Goal: Task Accomplishment & Management: Manage account settings

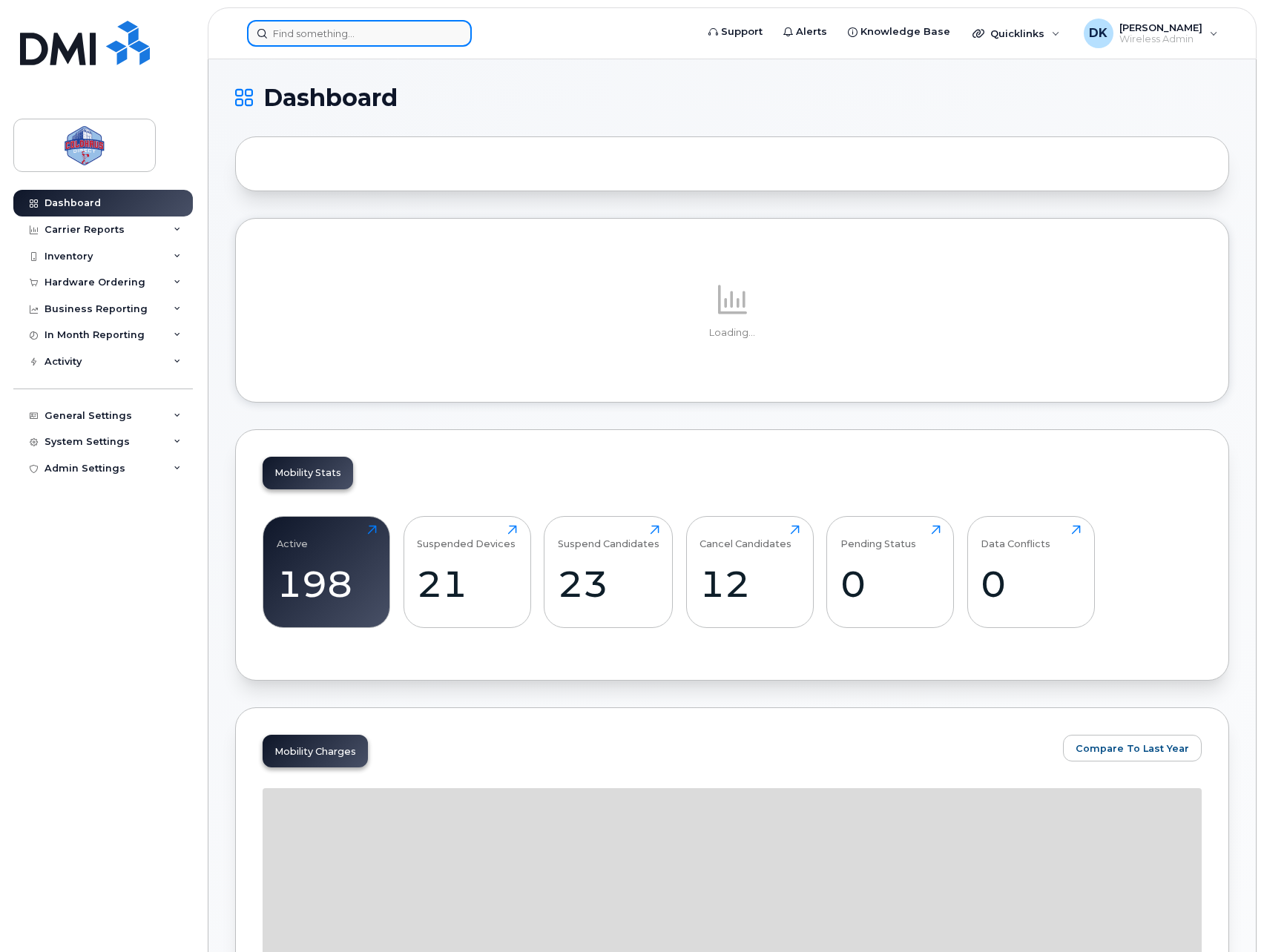
click at [331, 39] on input at bounding box center [359, 33] width 225 height 27
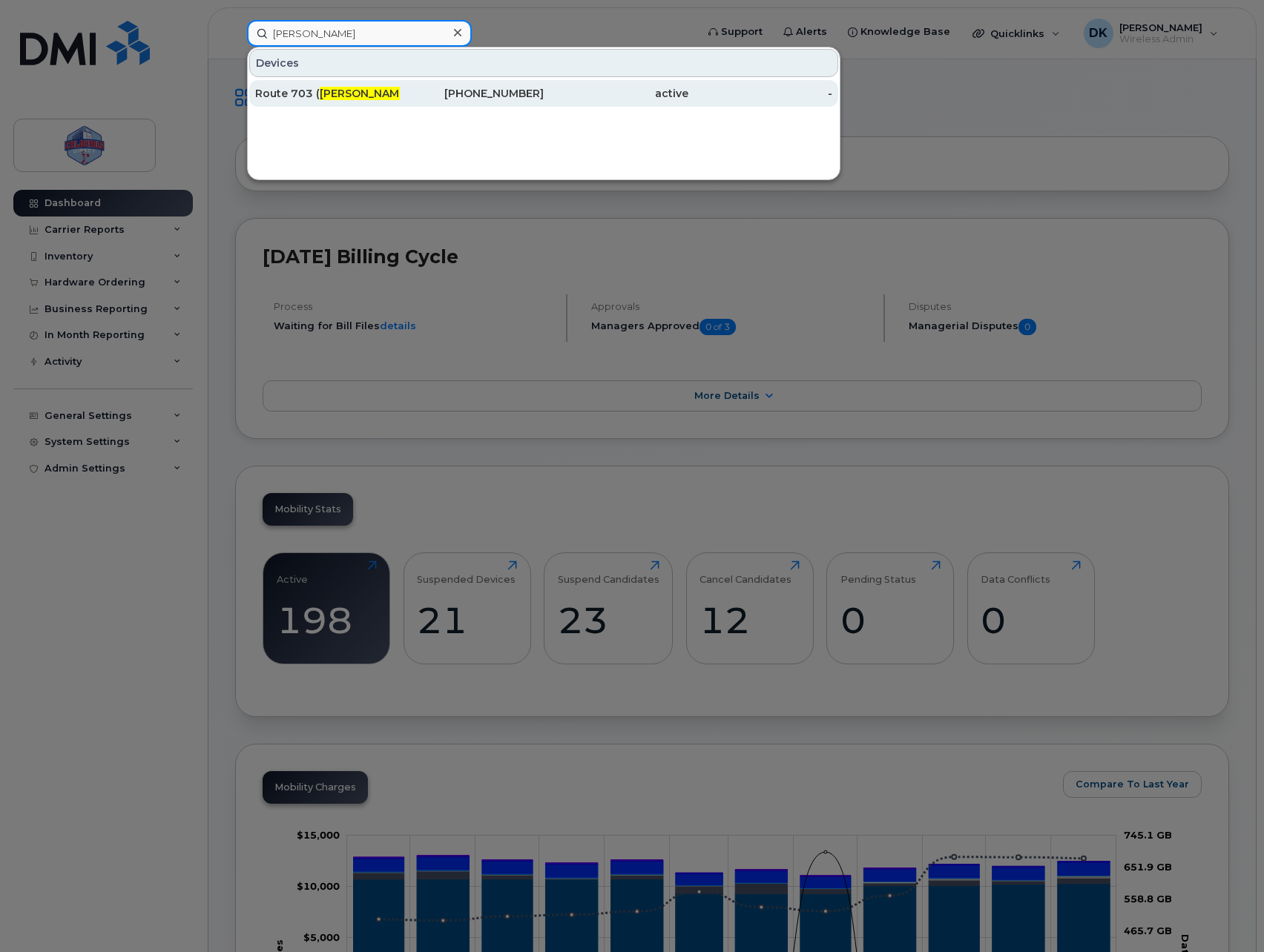
type input "[PERSON_NAME]"
click at [370, 81] on div "Route 703 ( Trevor Godin )" at bounding box center [327, 93] width 145 height 27
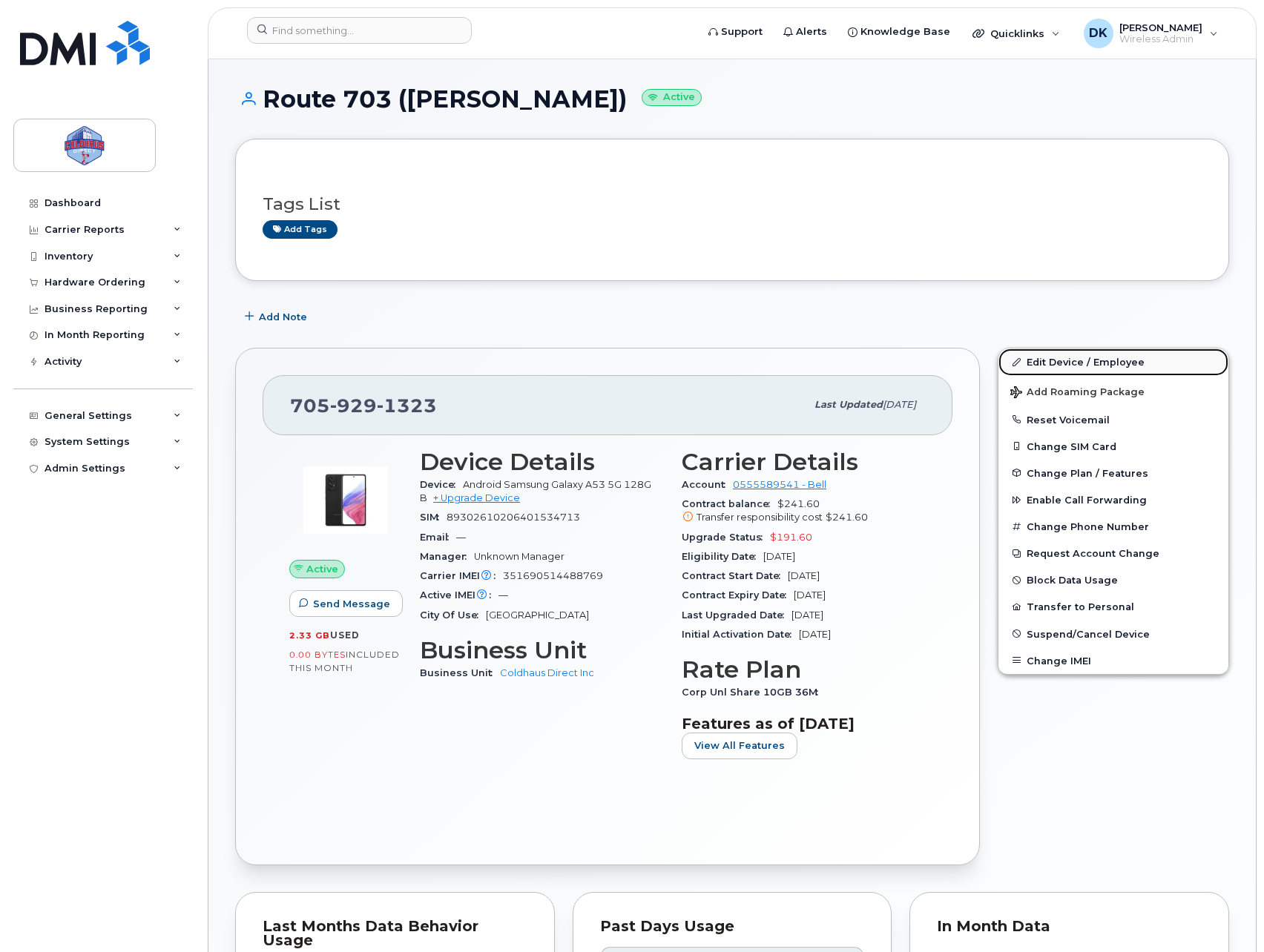
click at [1152, 357] on link "Edit Device / Employee" at bounding box center [1114, 362] width 230 height 27
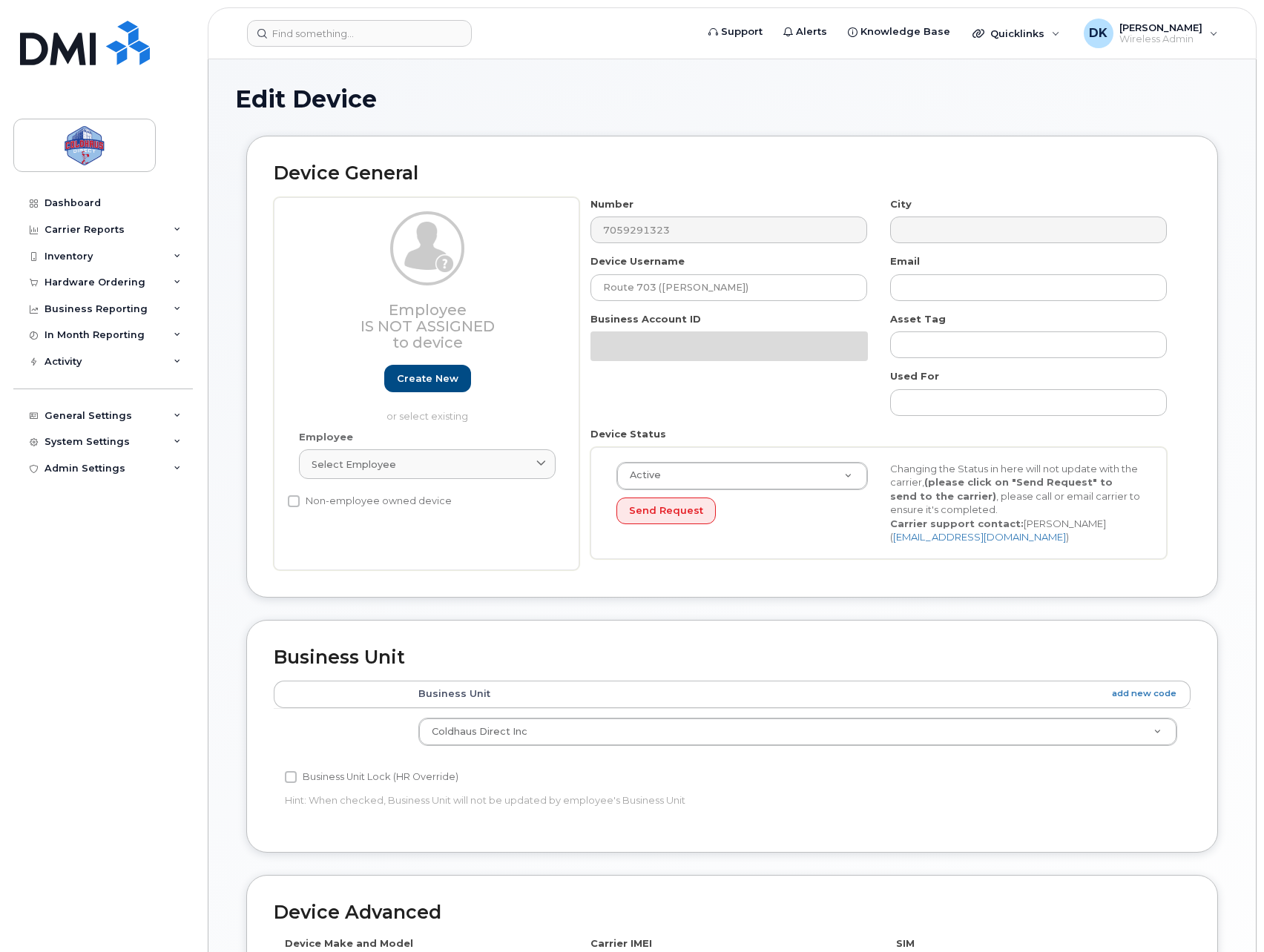
select select "43849"
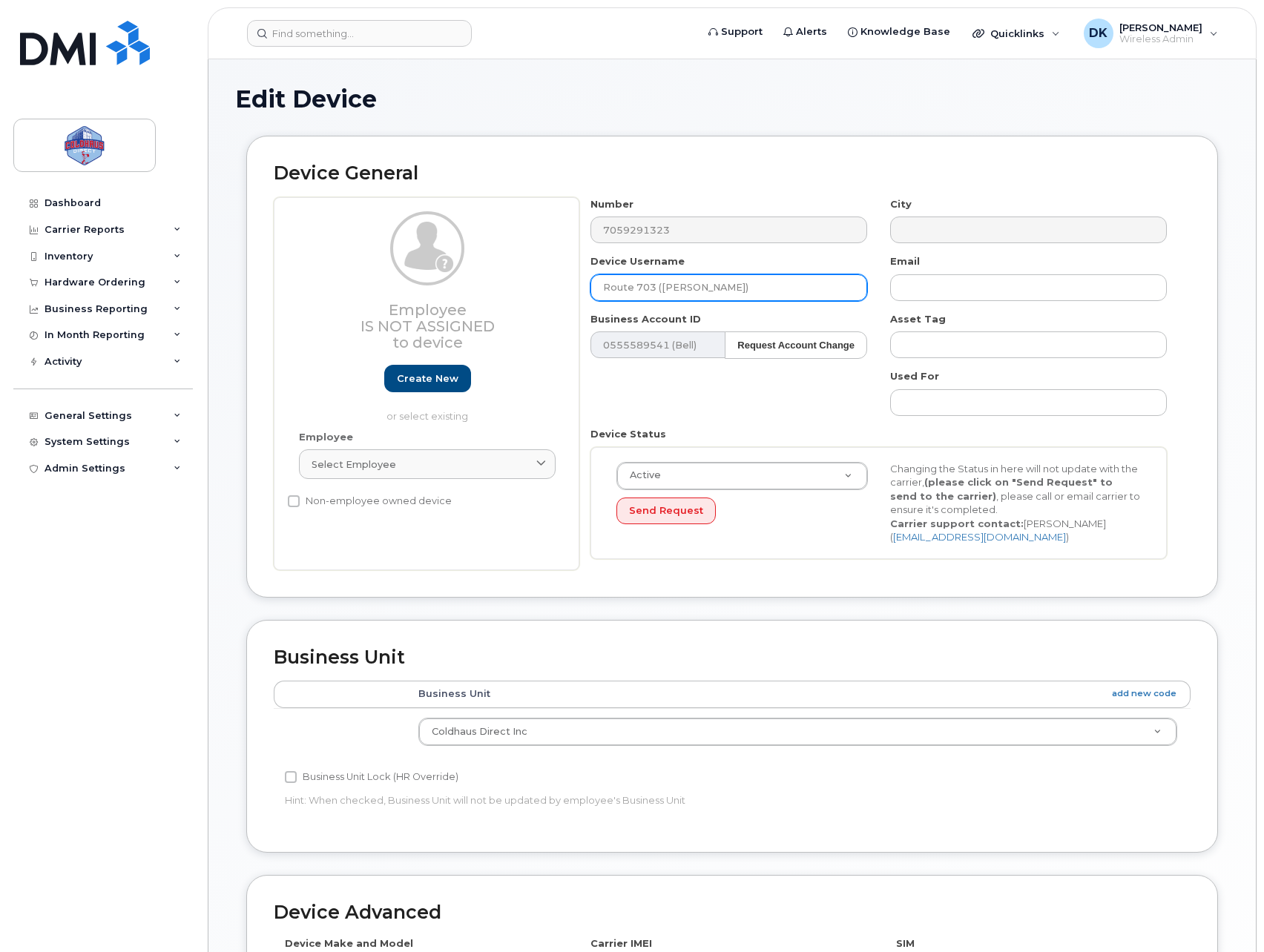
drag, startPoint x: 663, startPoint y: 287, endPoint x: 582, endPoint y: 293, distance: 81.2
click at [582, 293] on div "Device Username Route 703 ([PERSON_NAME])" at bounding box center [729, 278] width 300 height 47
click at [694, 286] on input "[PERSON_NAME])" at bounding box center [729, 288] width 277 height 27
type input "[PERSON_NAME]"
click at [727, 135] on div "Edit Device" at bounding box center [732, 110] width 994 height 49
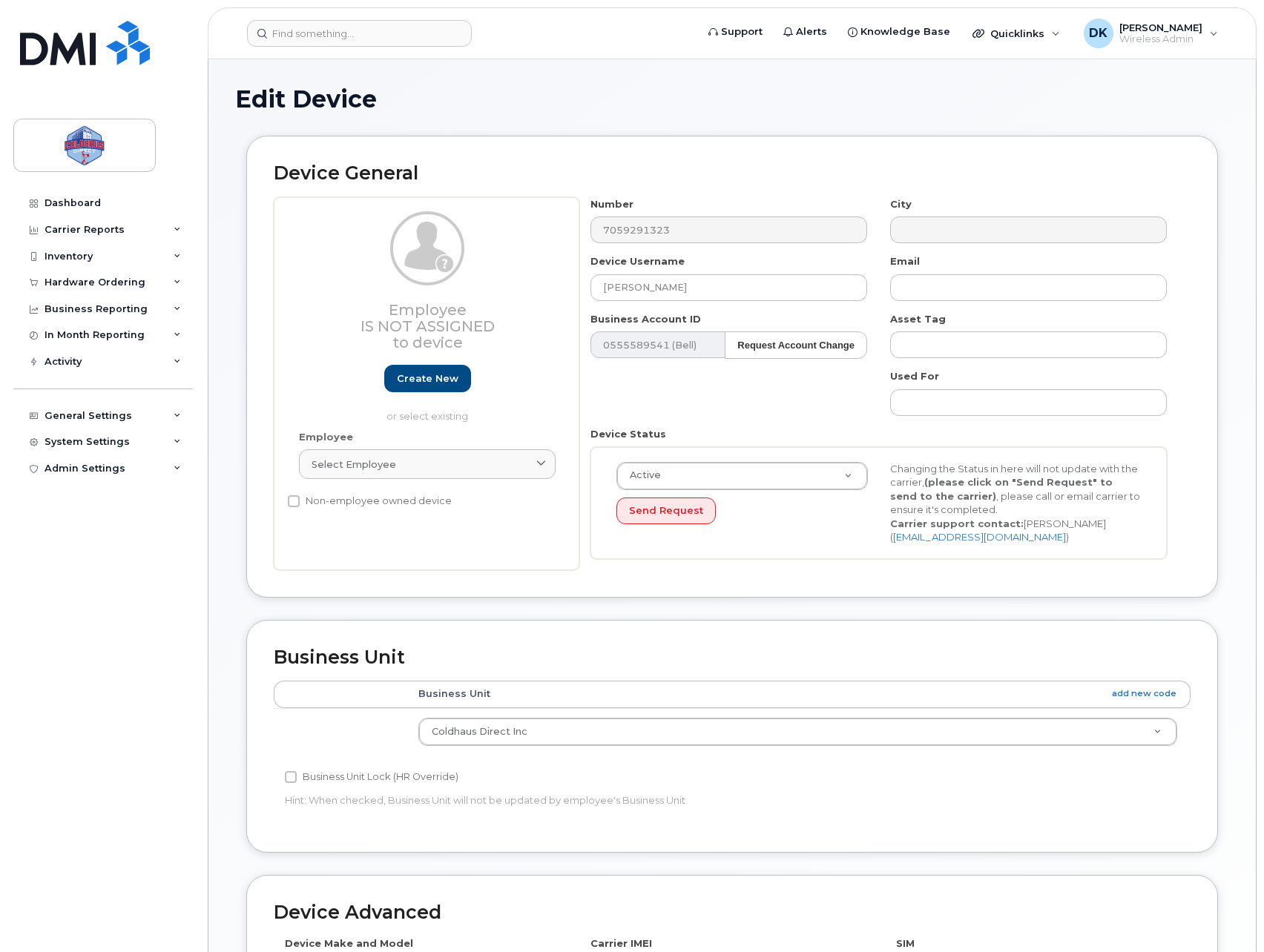
scroll to position [366, 0]
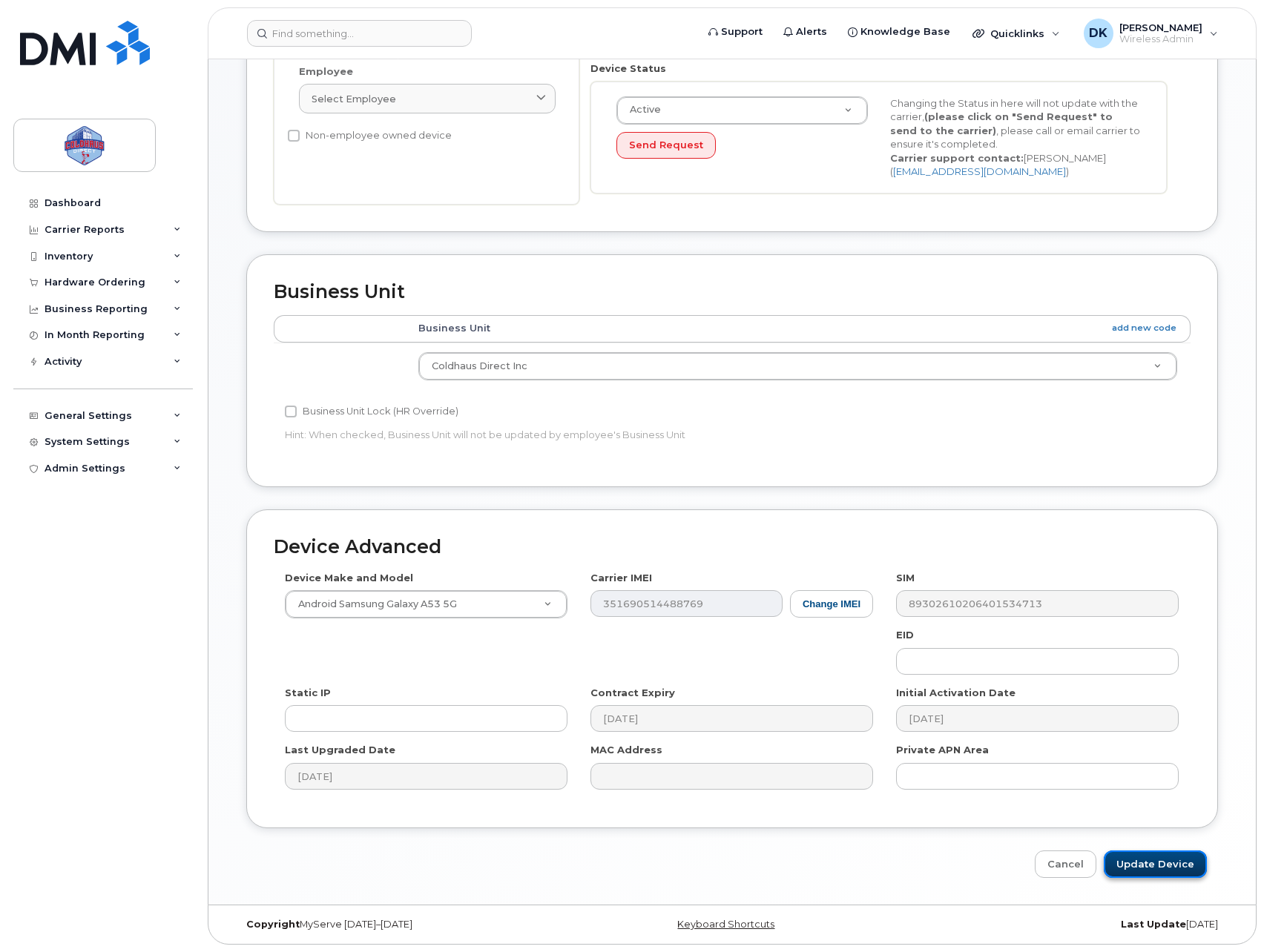
click at [1153, 860] on input "Update Device" at bounding box center [1155, 864] width 103 height 28
type input "Saving..."
